Goal: Transaction & Acquisition: Obtain resource

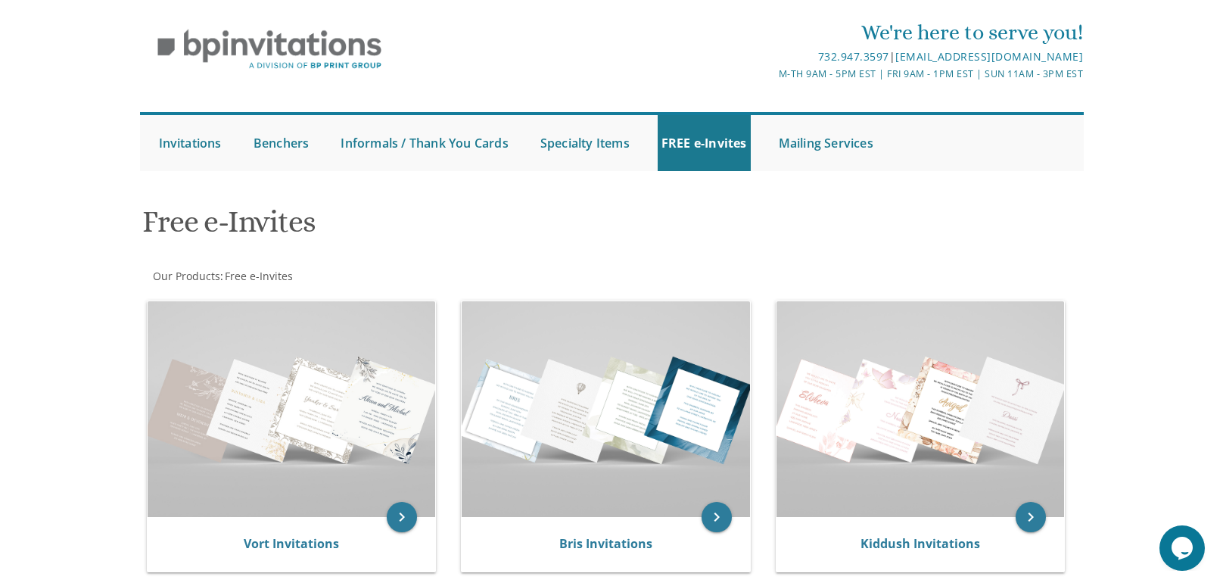
scroll to position [95, 0]
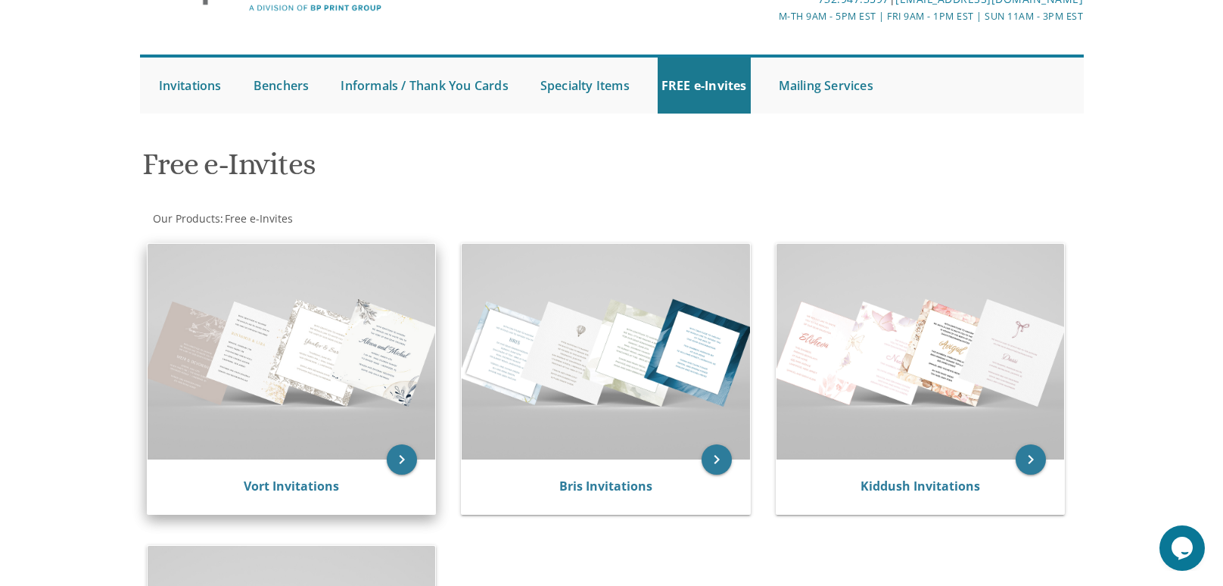
click at [304, 294] on img at bounding box center [292, 352] width 288 height 216
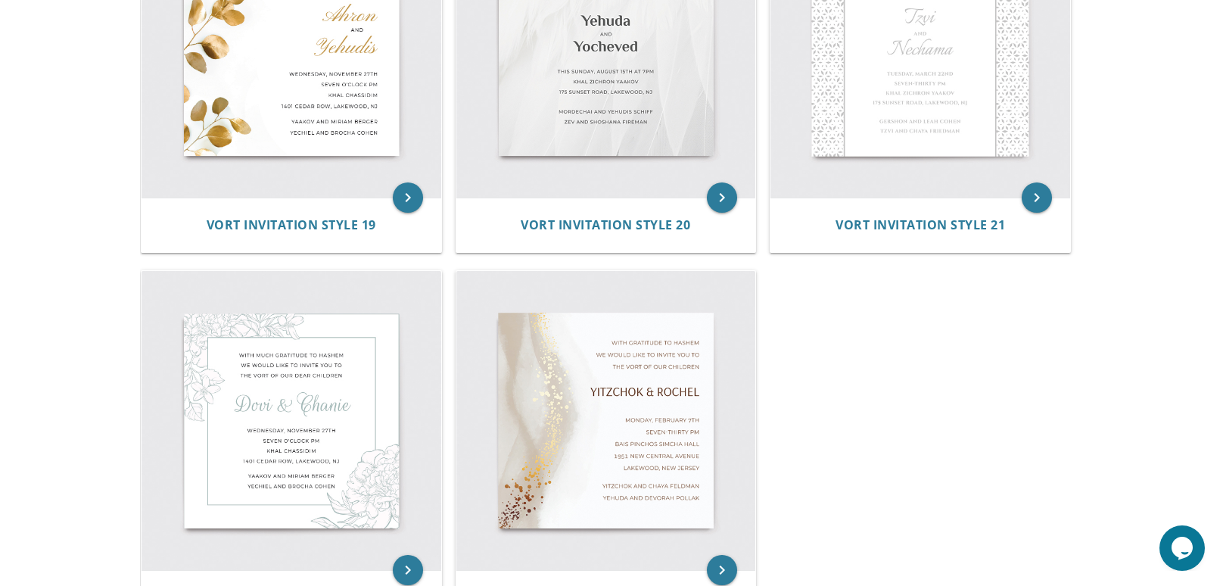
scroll to position [2674, 0]
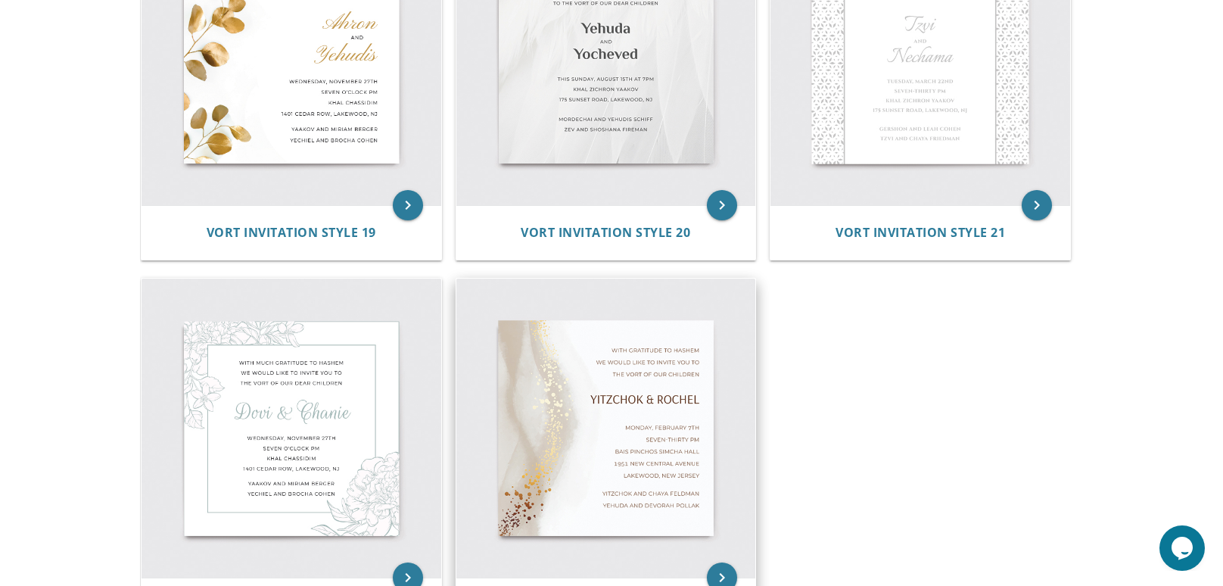
click at [600, 415] on img at bounding box center [606, 428] width 300 height 300
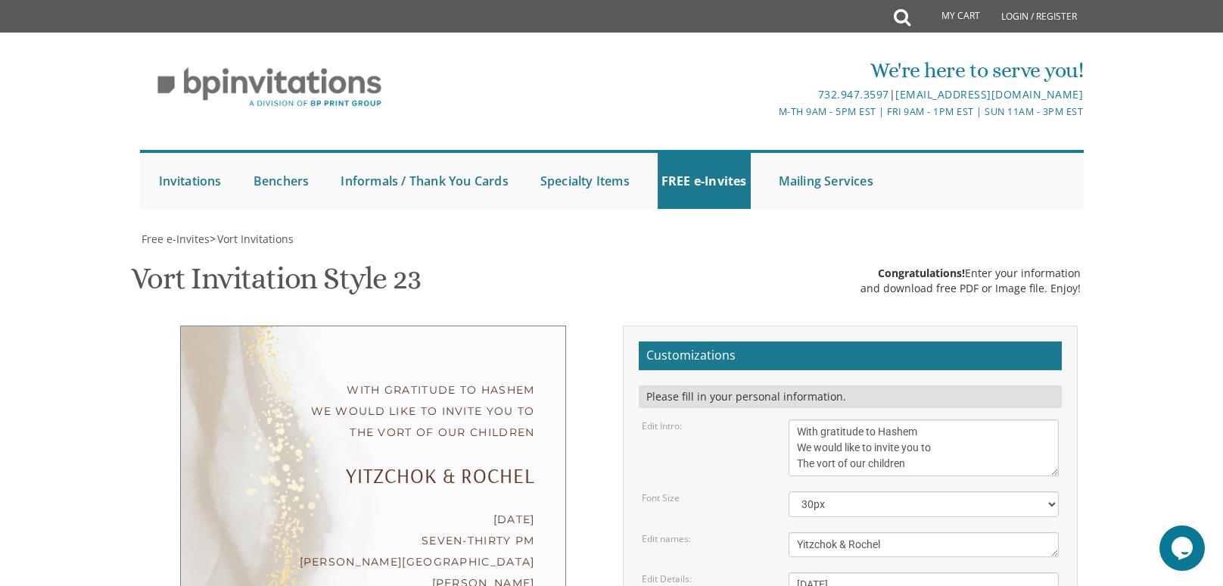
click at [979, 546] on textarea "Yitzchok & Rochel" at bounding box center [923, 544] width 271 height 25
type textarea "Goose and Ode"
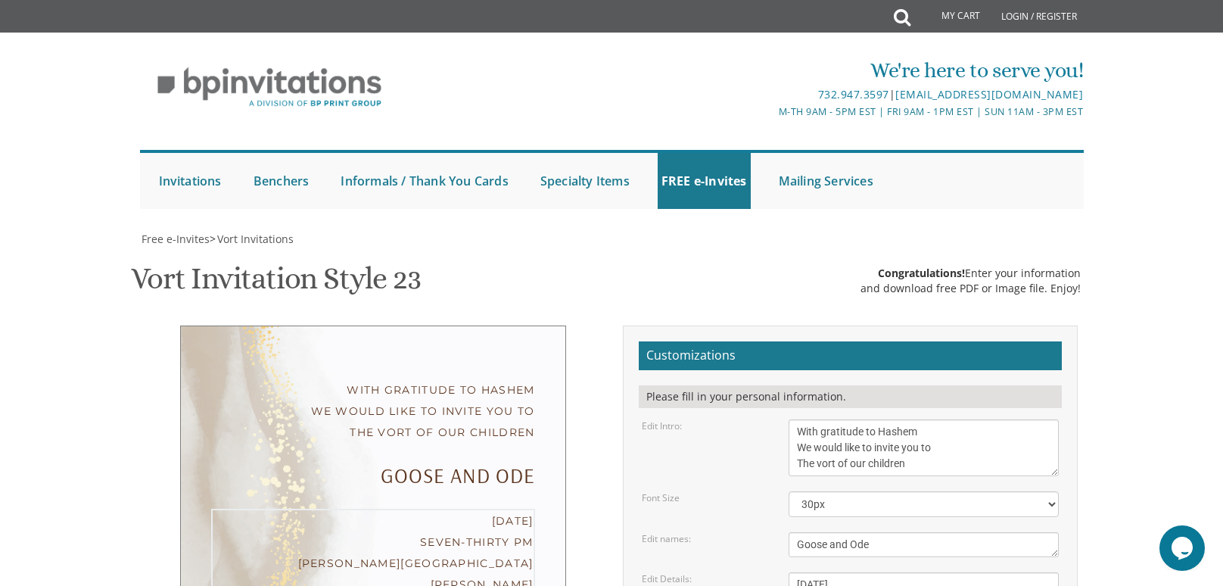
type textarea "Wednesday, September 10th Eight O'clock PM Rabbi Heber's shul"
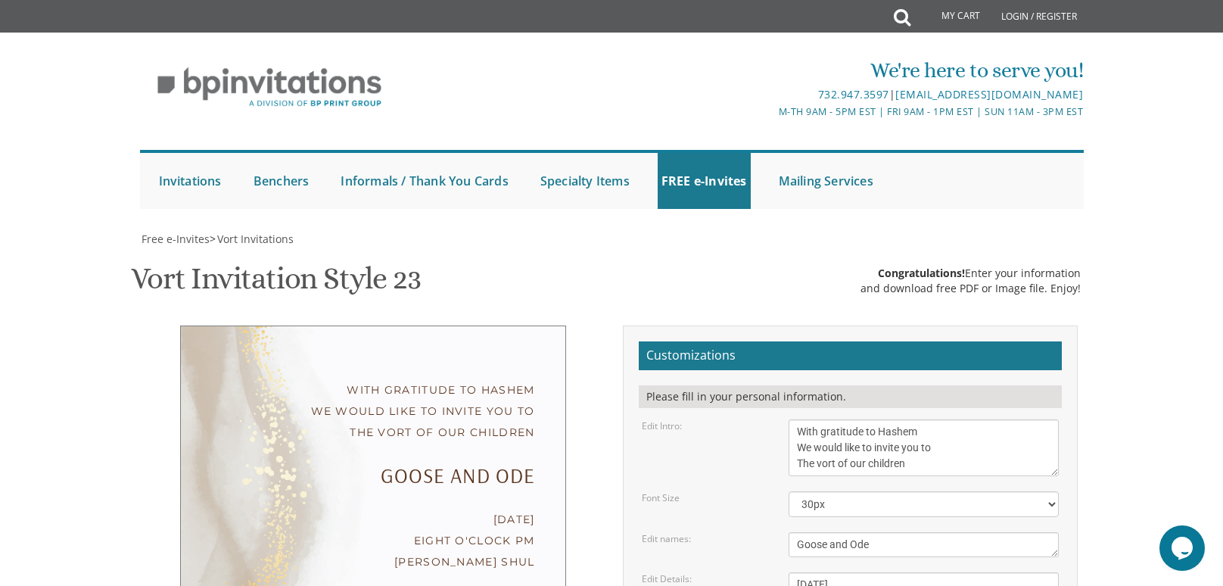
type textarea "Y"
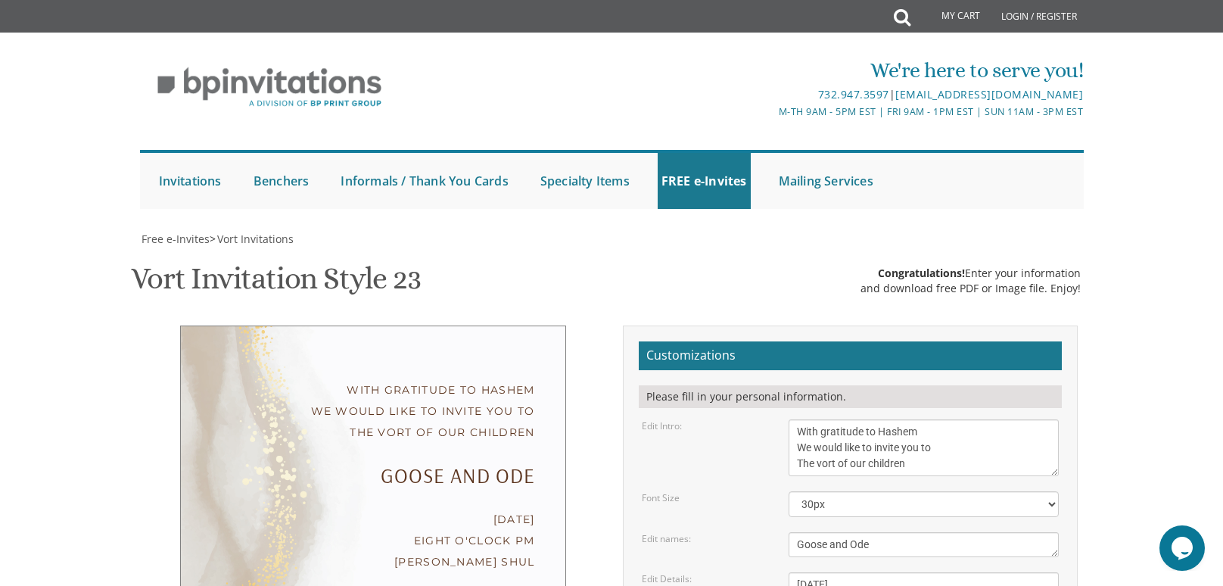
type textarea "Tuvia Yeruchum Fischl Dansziger V'rauso Rabbi Neuman Ram B'yishivas Keren"
type input "streischer@gmail.com"
